Goal: Find specific page/section: Locate a particular part of the current website

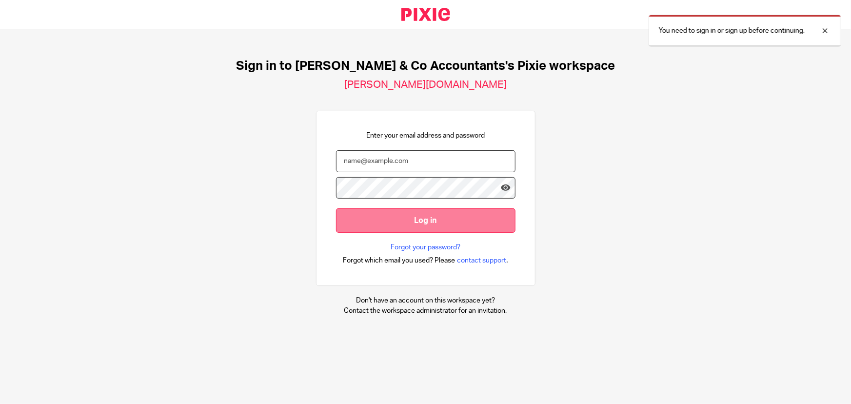
type input "[EMAIL_ADDRESS][DOMAIN_NAME]"
click at [404, 215] on input "Log in" at bounding box center [426, 220] width 180 height 24
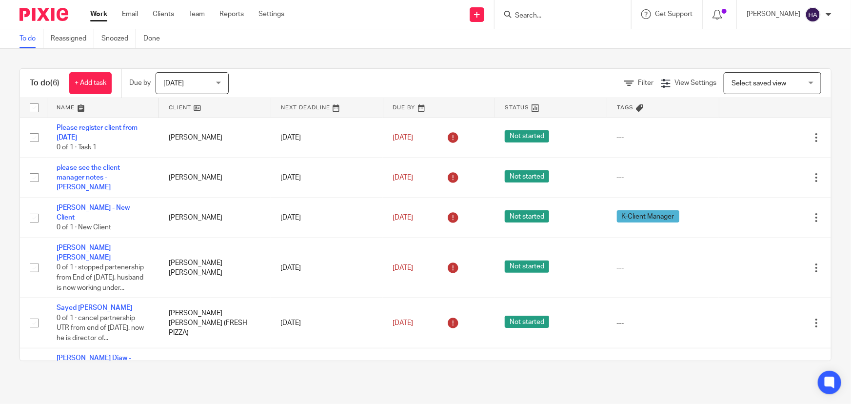
click at [554, 14] on input "Search" at bounding box center [558, 16] width 88 height 9
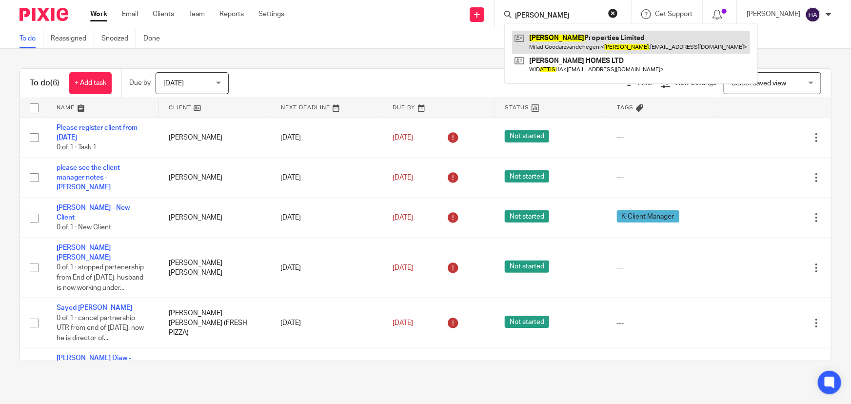
type input "[PERSON_NAME]"
click at [584, 35] on link at bounding box center [631, 42] width 238 height 22
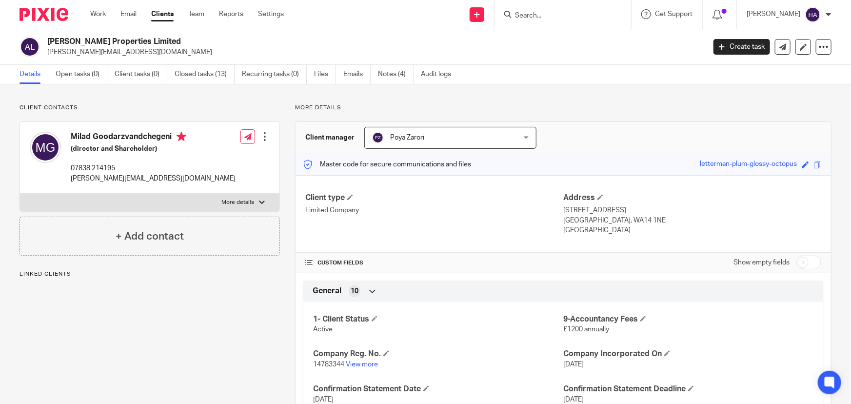
click at [259, 202] on div at bounding box center [262, 203] width 6 height 6
click at [20, 194] on input "More details" at bounding box center [20, 193] width 0 height 0
checkbox input "true"
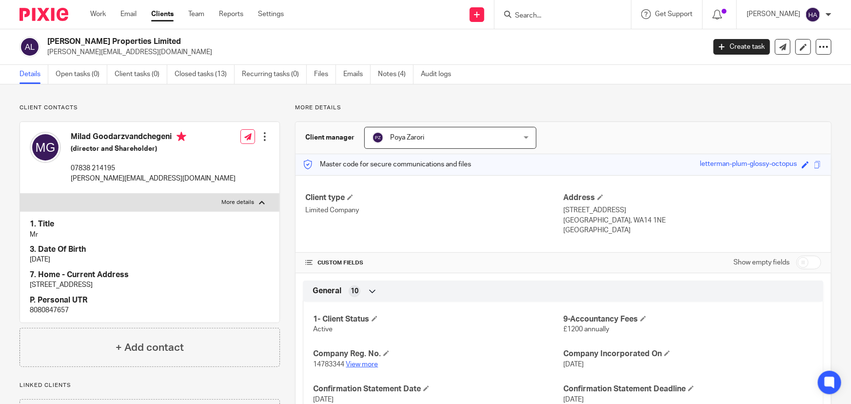
click at [366, 366] on link "View more" at bounding box center [362, 364] width 32 height 7
